Goal: Task Accomplishment & Management: Manage account settings

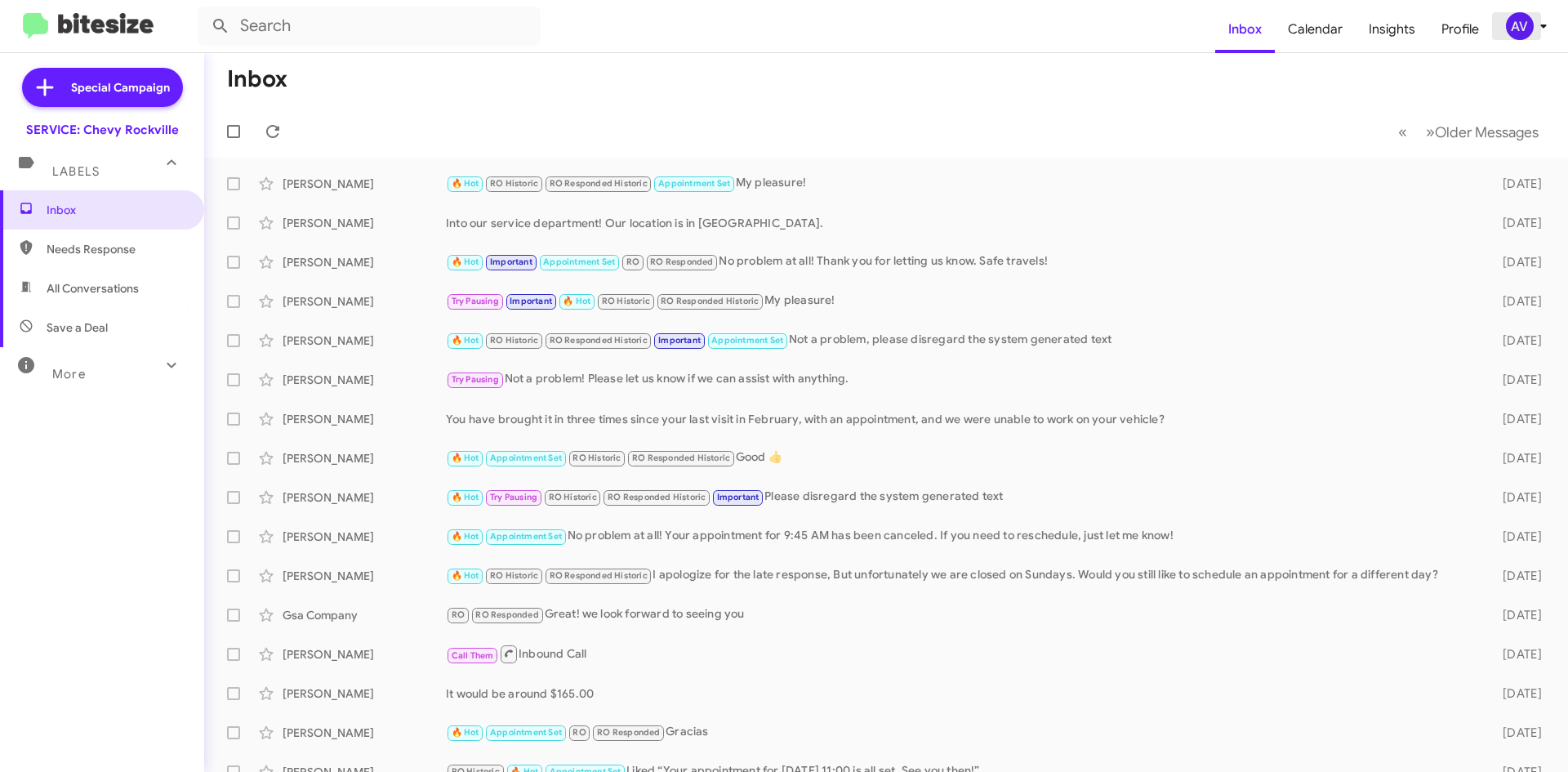
click at [1522, 31] on div "AV" at bounding box center [1520, 26] width 28 height 28
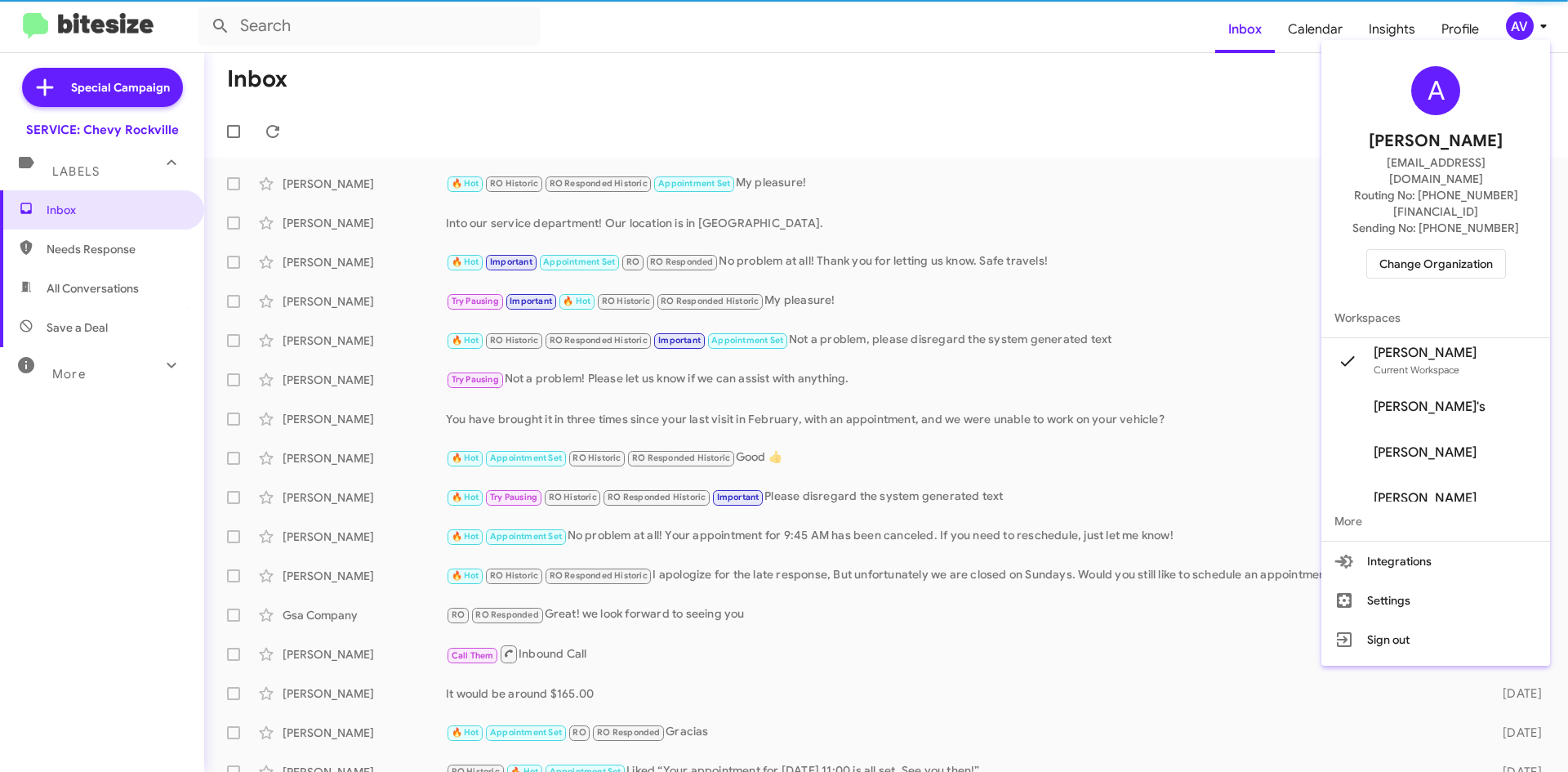
click at [1426, 250] on span "Change Organization" at bounding box center [1436, 264] width 114 height 28
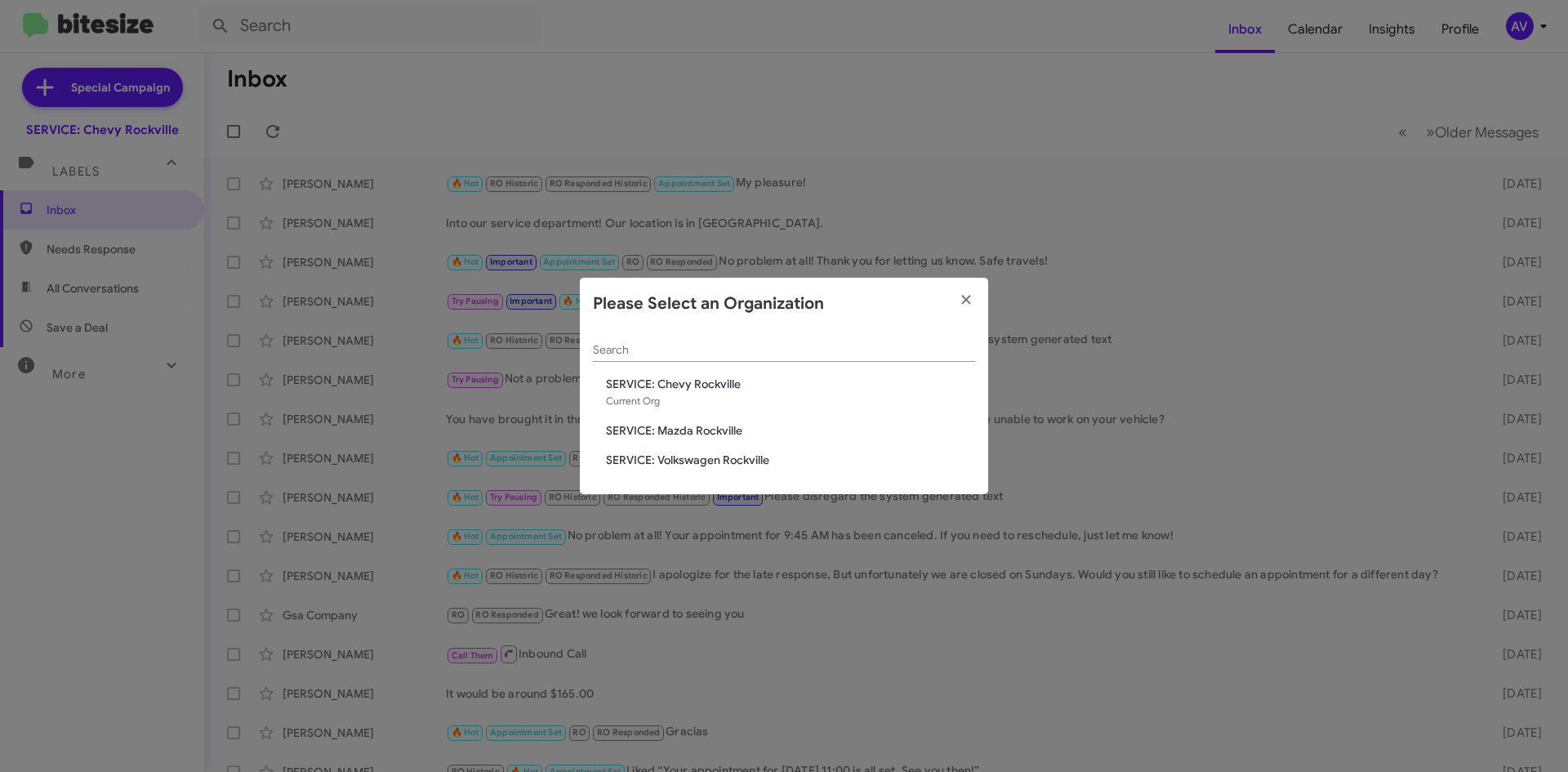
click at [638, 424] on span "SERVICE: Mazda Rockville" at bounding box center [790, 431] width 369 height 17
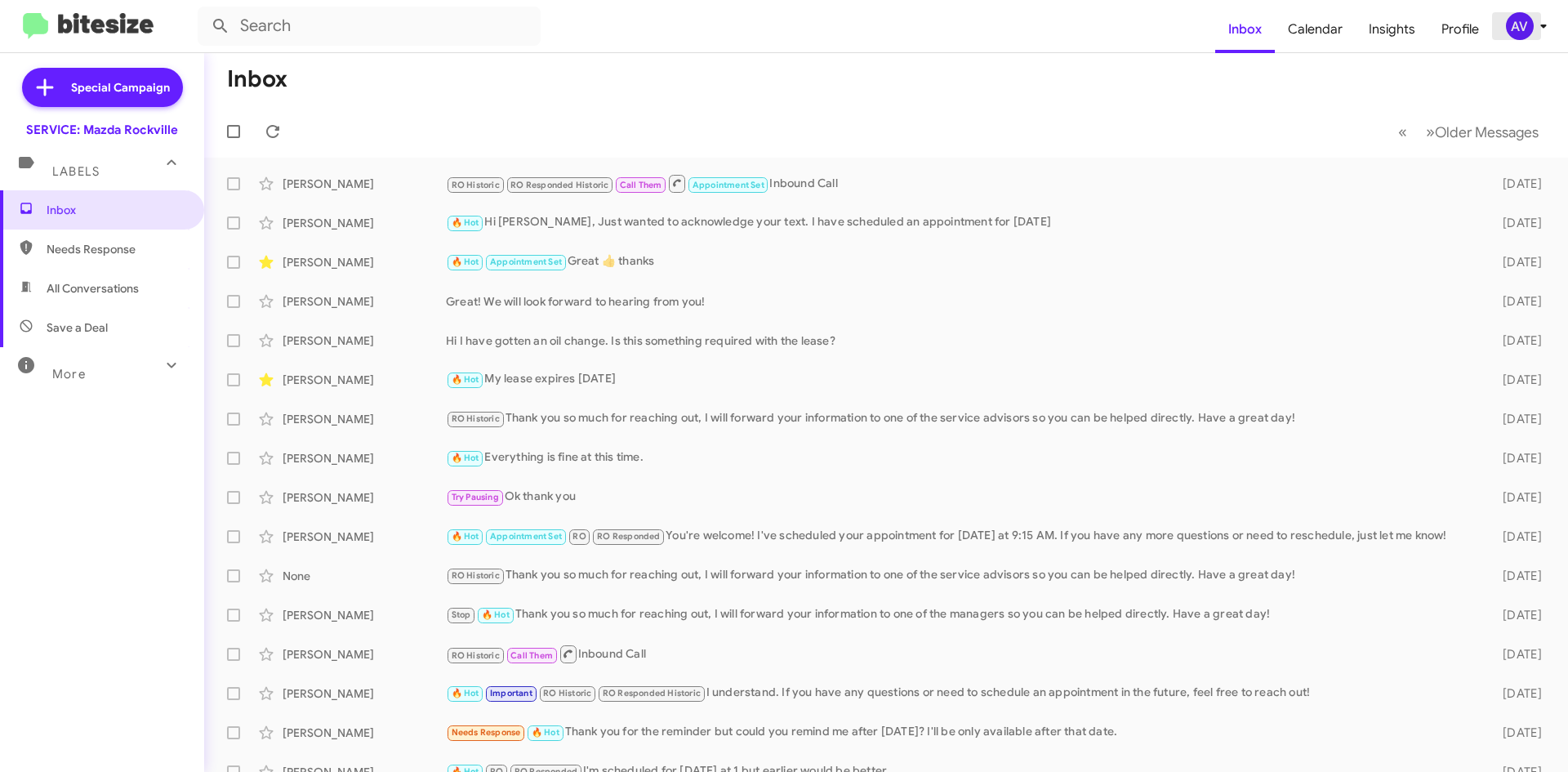
click at [1513, 33] on div "AV" at bounding box center [1520, 26] width 28 height 28
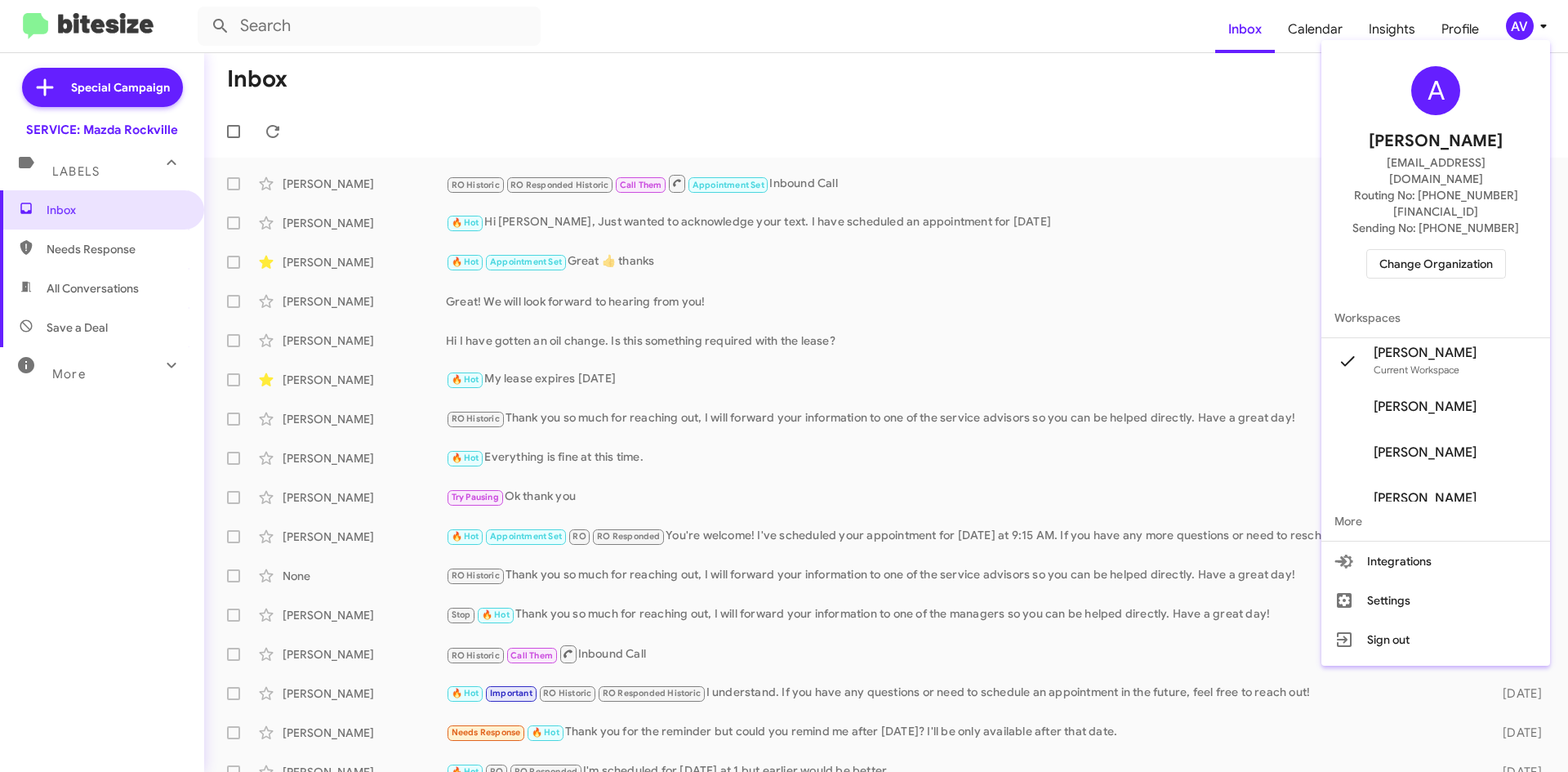
click at [1372, 222] on div "A Andrea Ventura aventura@ourismancars.com Routing No: +1 (301) 424-7800 Sendin…" at bounding box center [1435, 171] width 229 height 251
click at [1381, 249] on button "Change Organization" at bounding box center [1435, 264] width 140 height 30
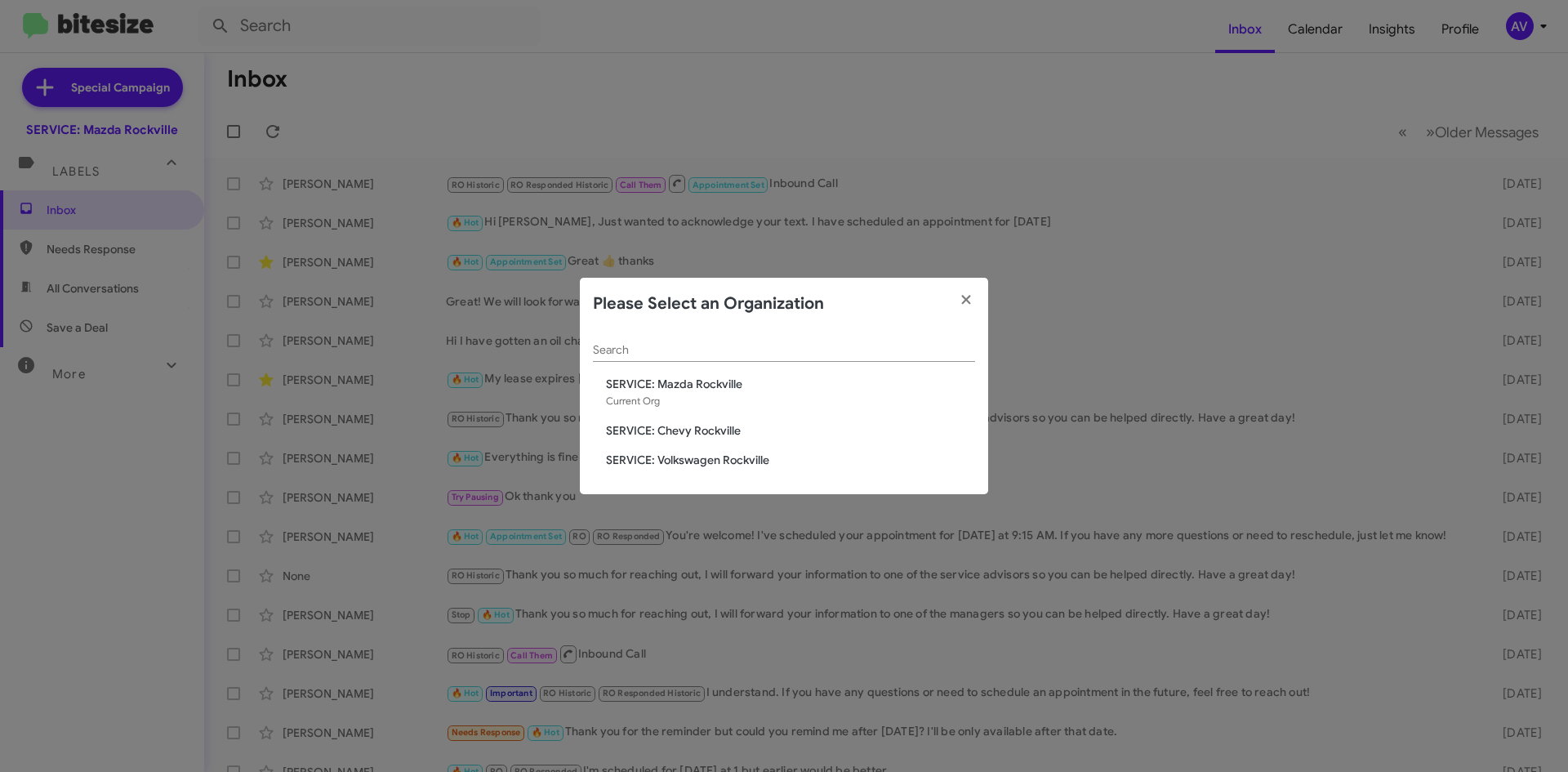
click at [732, 470] on div "Search SERVICE: Mazda Rockville Current Org SERVICE: Chevy Rockville SERVICE: V…" at bounding box center [784, 412] width 409 height 165
click at [731, 462] on span "SERVICE: Volkswagen Rockville" at bounding box center [790, 460] width 369 height 17
